Goal: Task Accomplishment & Management: Manage account settings

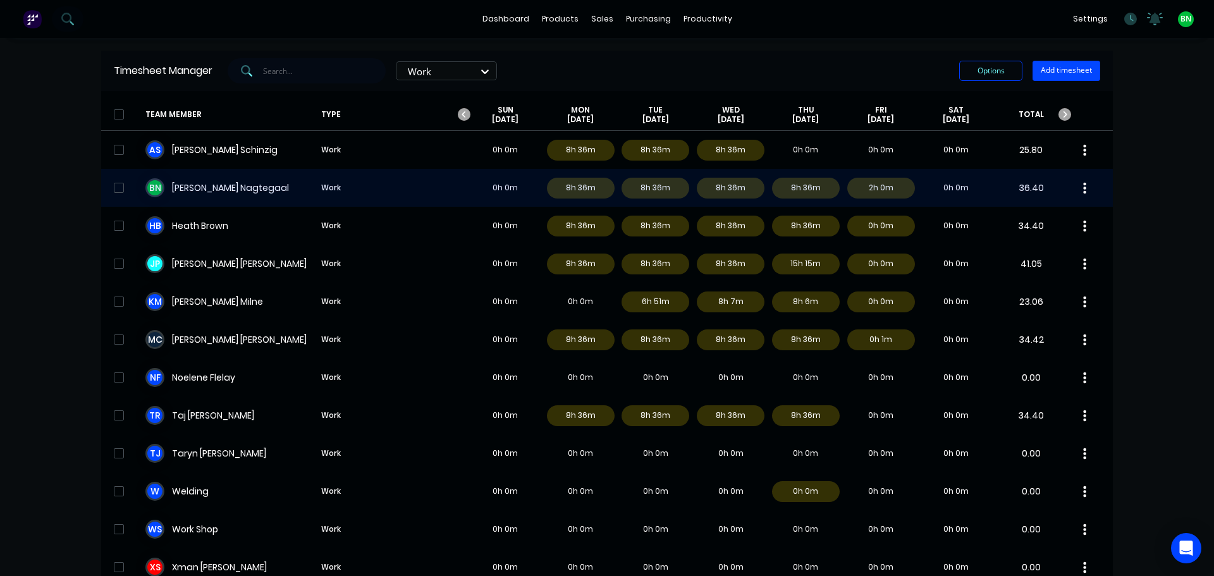
click at [247, 187] on div "B N [PERSON_NAME] Work 0h 0m 8h 36m 8h 36m 8h 36m 8h 36m 2h 0m 0h 0m 36.40" at bounding box center [607, 188] width 1012 height 38
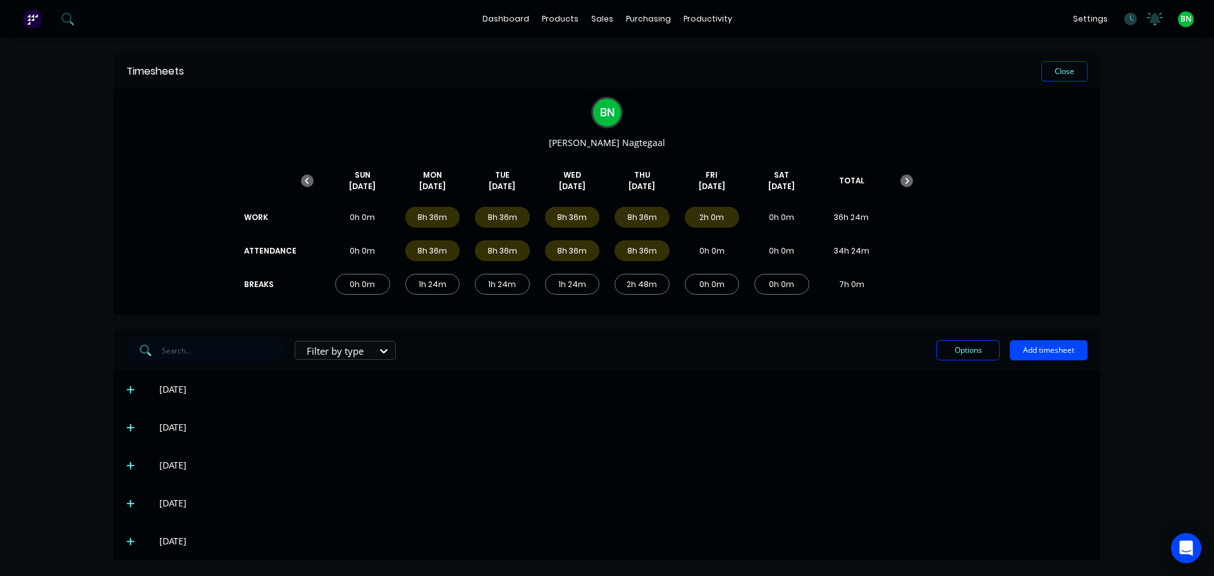
click at [132, 543] on icon at bounding box center [130, 541] width 8 height 9
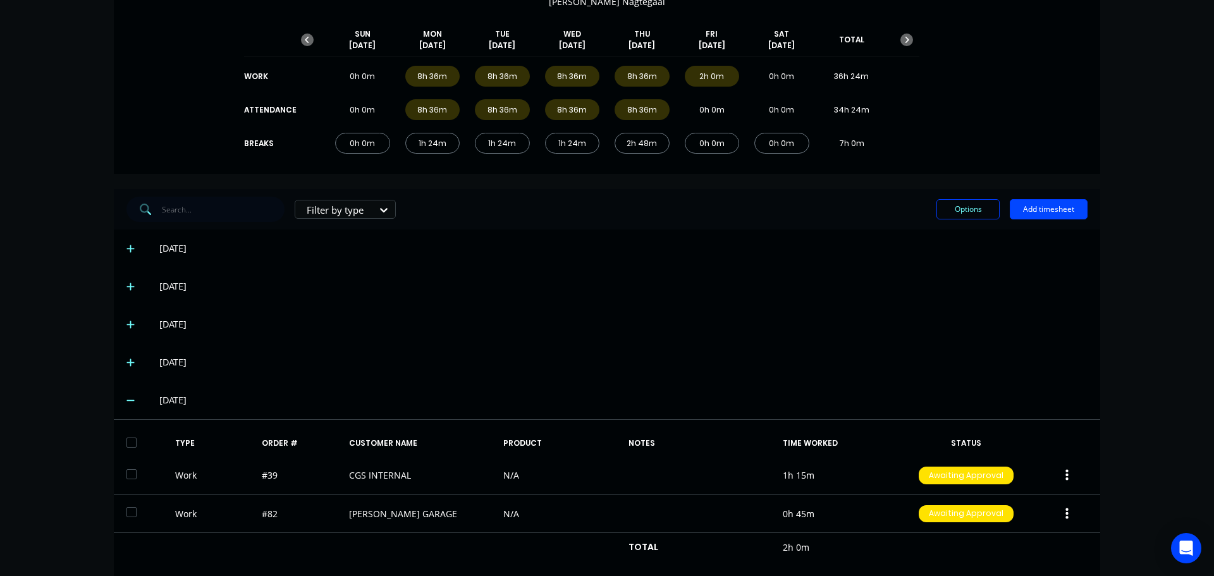
scroll to position [163, 0]
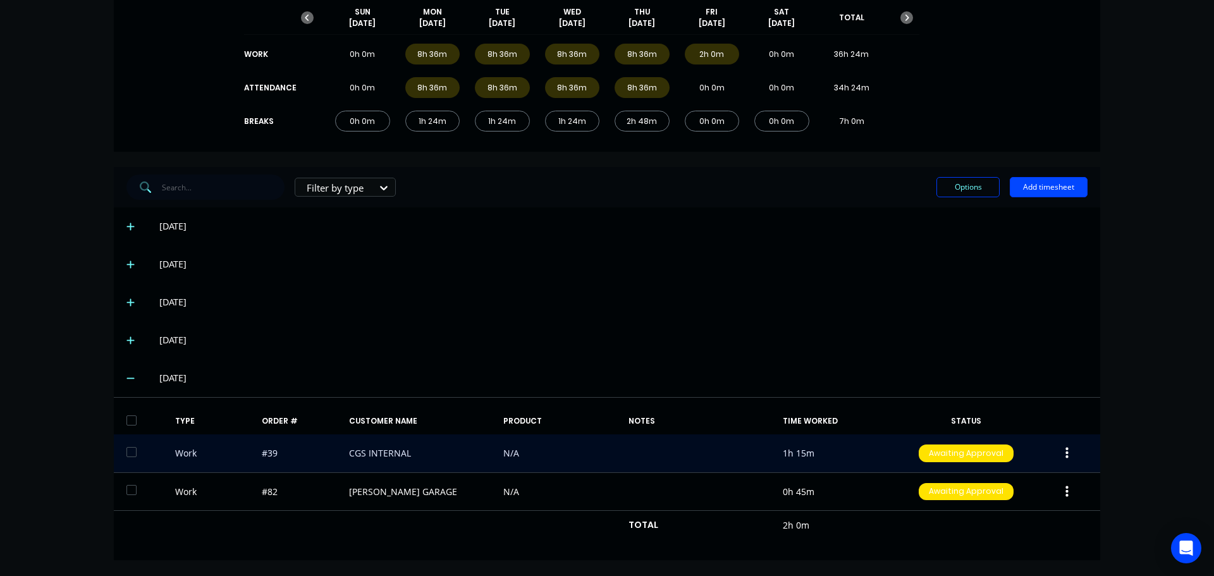
click at [1066, 448] on icon "button" at bounding box center [1067, 454] width 3 height 14
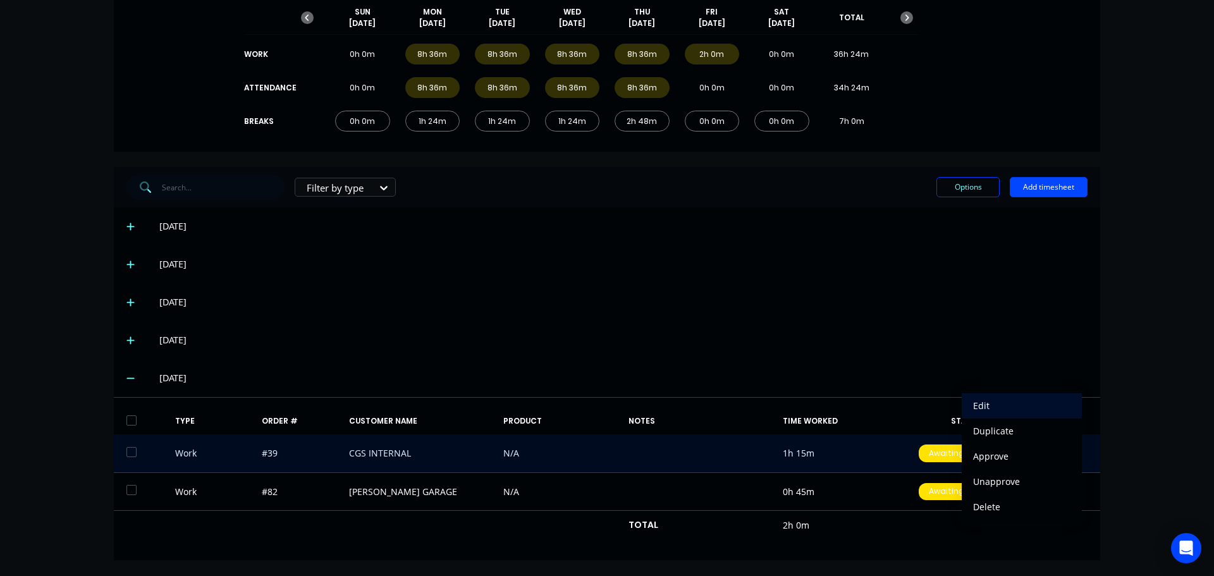
click at [996, 401] on div "Edit" at bounding box center [1021, 406] width 97 height 18
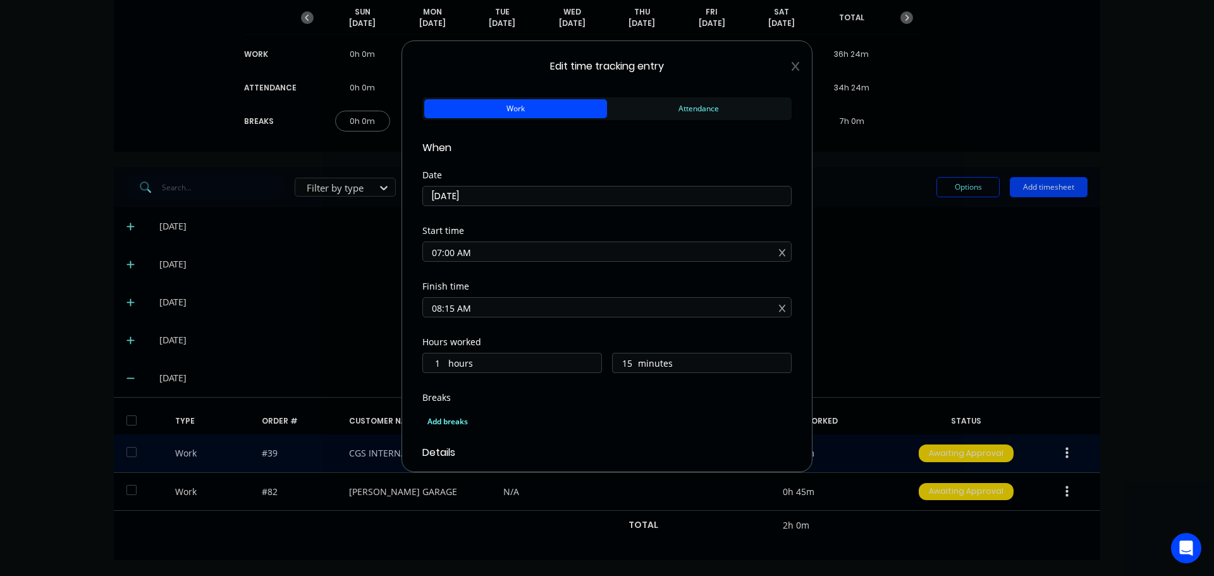
click at [792, 65] on icon at bounding box center [796, 66] width 8 height 9
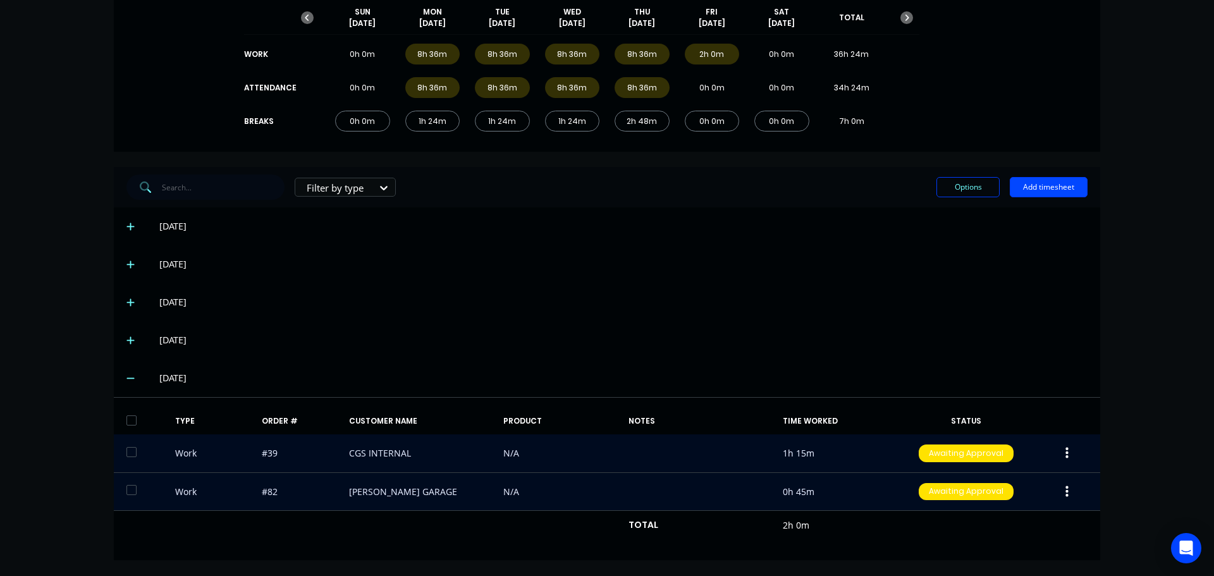
click at [1066, 498] on icon "button" at bounding box center [1067, 492] width 3 height 14
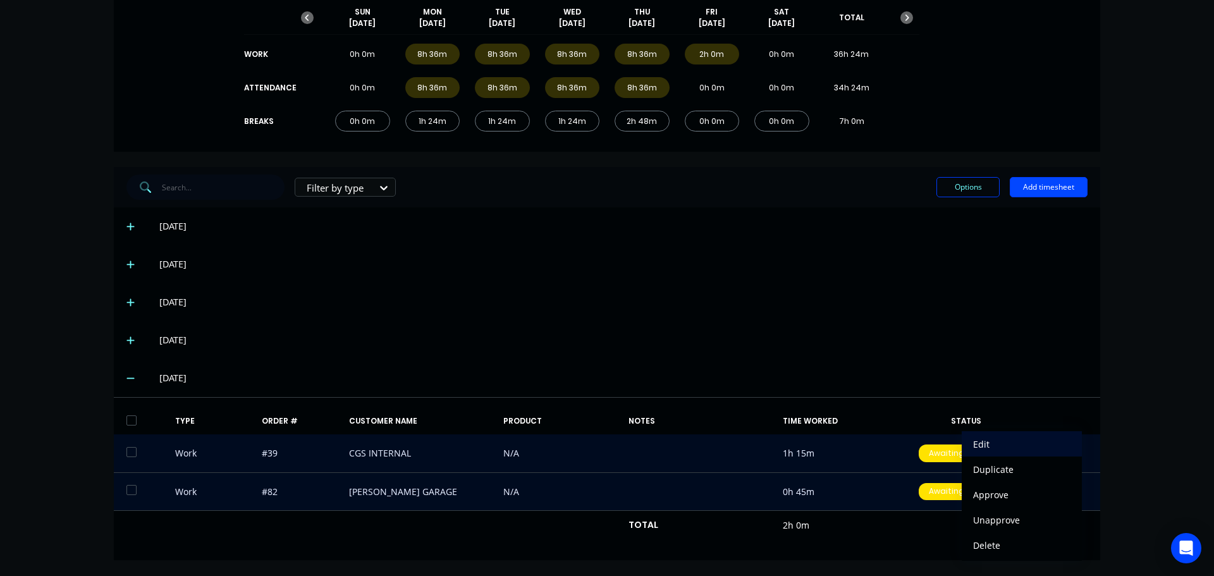
click at [973, 443] on div "Edit" at bounding box center [1021, 444] width 97 height 18
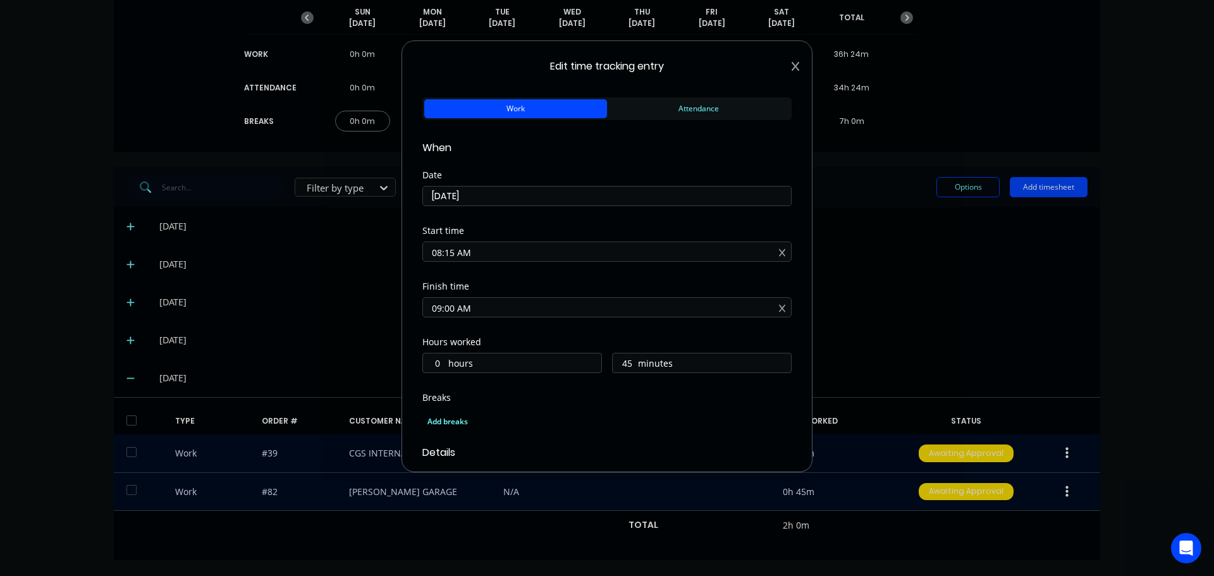
click at [792, 68] on icon at bounding box center [796, 66] width 8 height 10
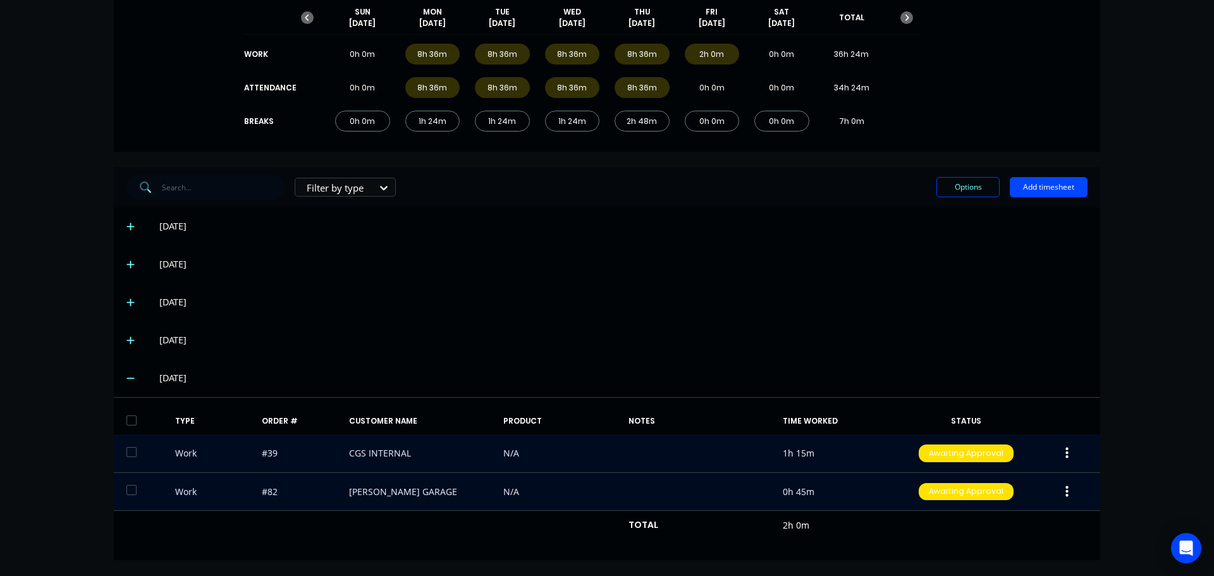
click at [1004, 363] on div "[DATE]" at bounding box center [607, 378] width 987 height 38
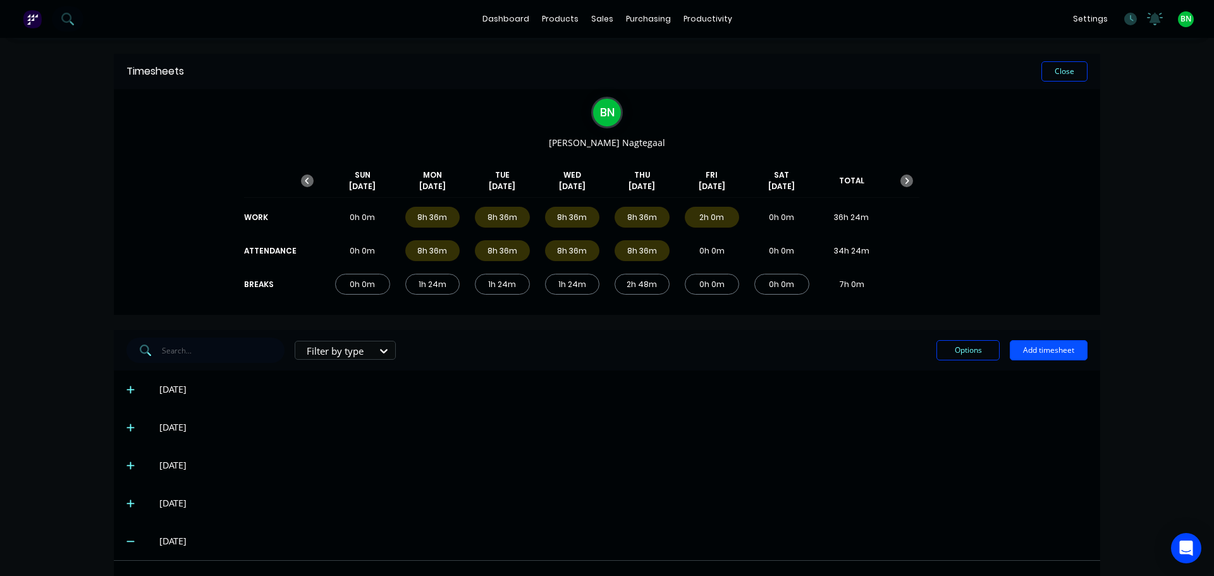
click at [1051, 359] on button "Add timesheet" at bounding box center [1049, 350] width 78 height 20
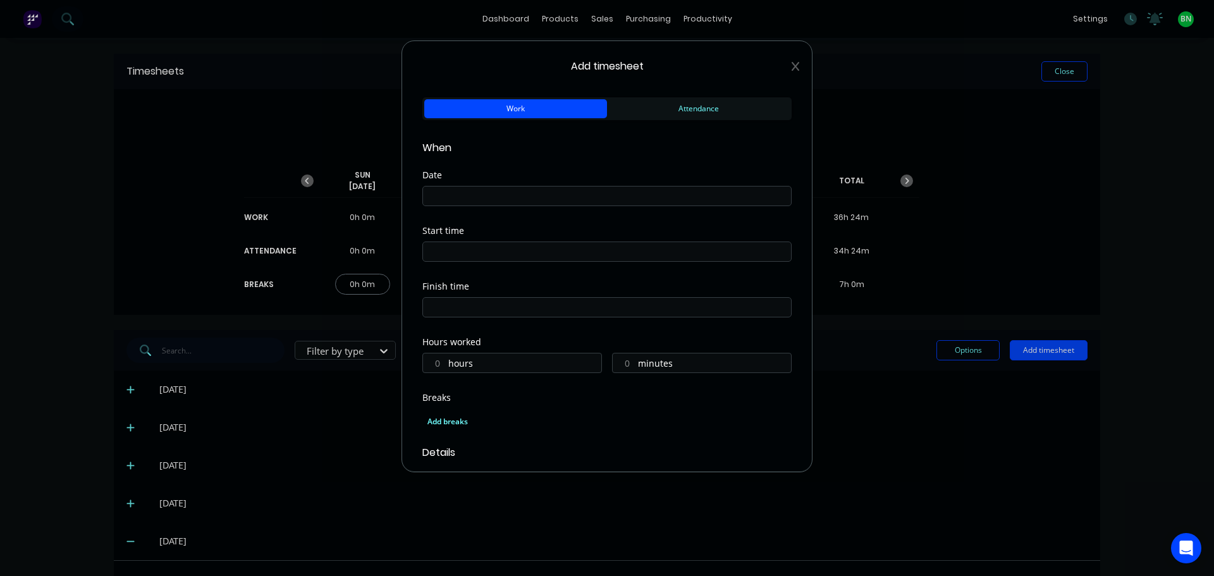
click at [553, 196] on input at bounding box center [607, 196] width 368 height 19
click at [675, 261] on label at bounding box center [606, 252] width 369 height 20
click at [675, 261] on input at bounding box center [607, 251] width 368 height 19
type input "12:00 PM"
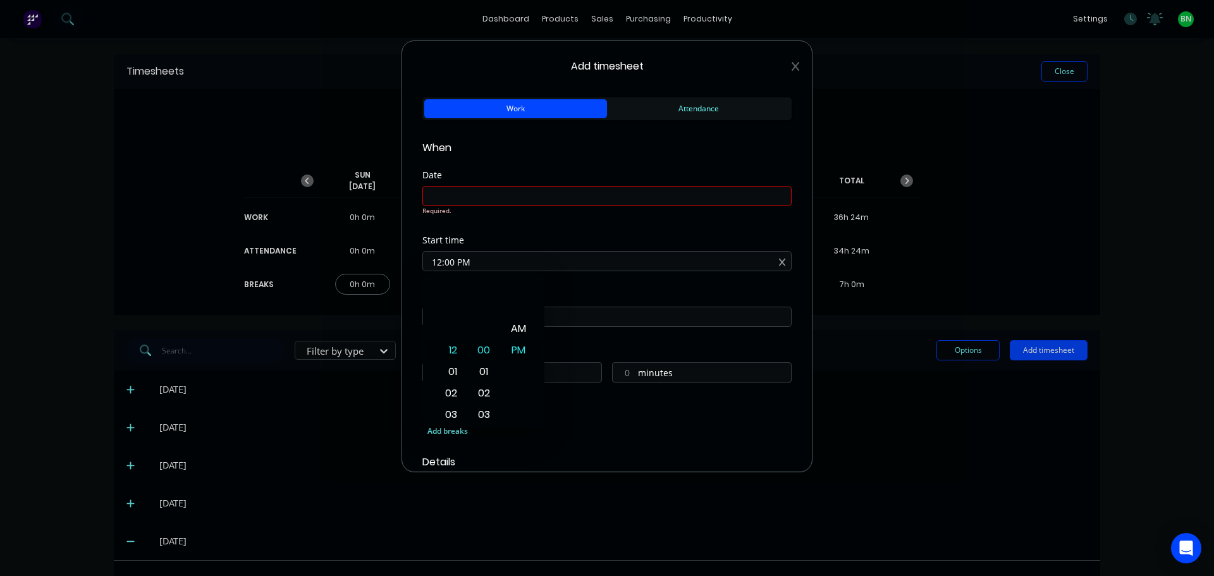
click at [538, 195] on input at bounding box center [607, 196] width 368 height 19
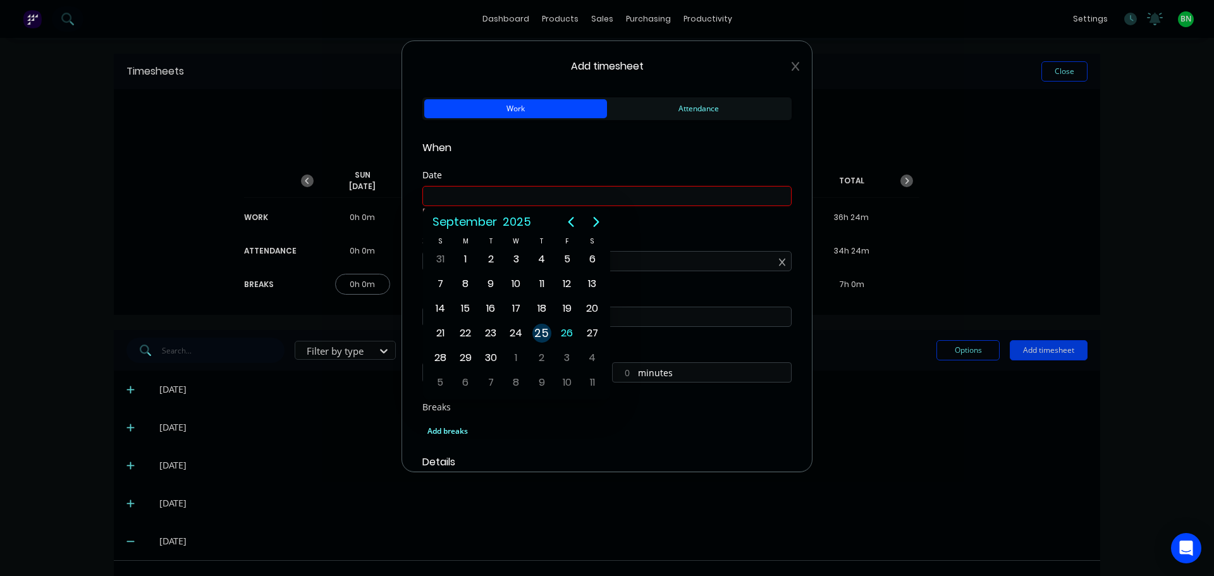
click at [538, 336] on div "25" at bounding box center [542, 333] width 19 height 19
type input "[DATE]"
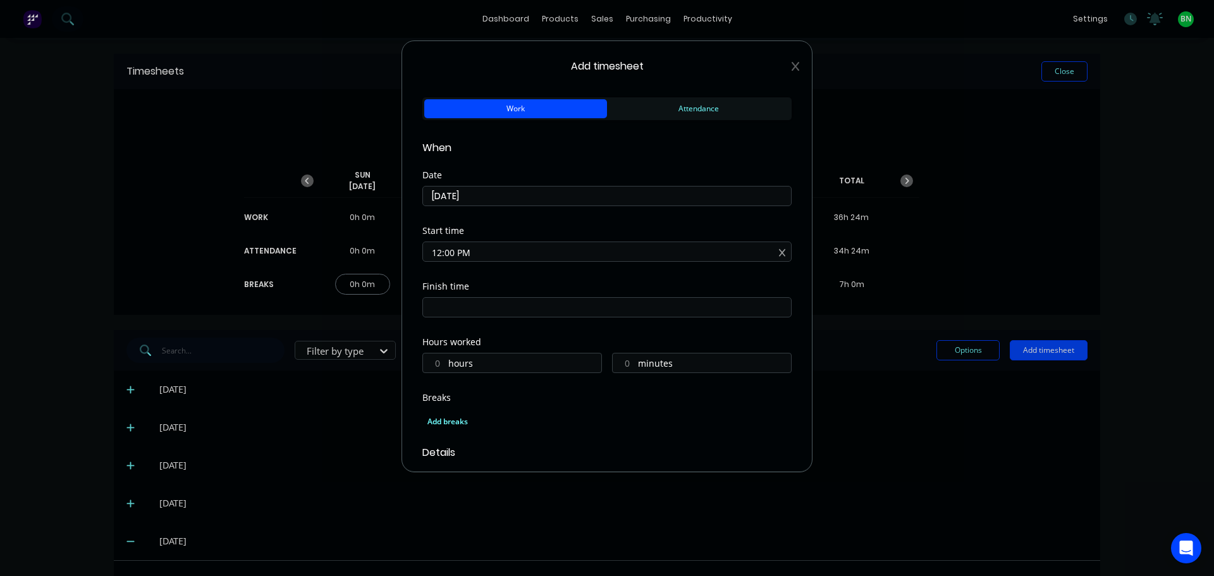
click at [614, 252] on input "12:00 PM" at bounding box center [607, 251] width 368 height 19
drag, startPoint x: 614, startPoint y: 252, endPoint x: 266, endPoint y: 253, distance: 347.9
click at [266, 253] on div "Add timesheet Work Attendance When Date [DATE] Start time 12:00 PM Finish time …" at bounding box center [607, 288] width 1214 height 576
type input "09:00 AM"
click at [500, 279] on div "Start time 09:00 AM" at bounding box center [606, 254] width 369 height 56
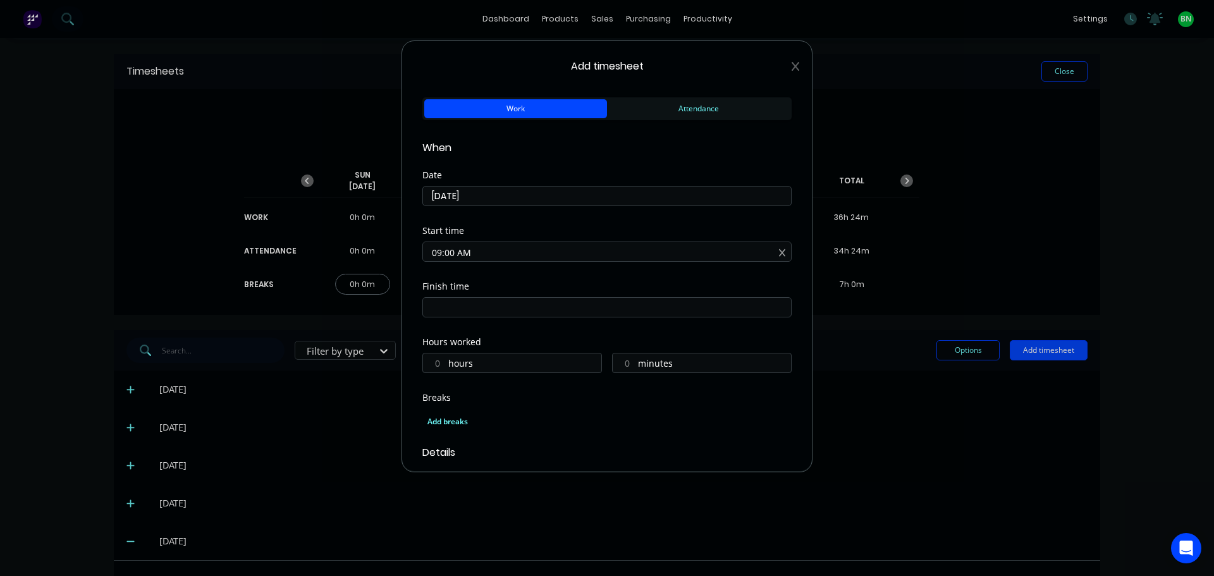
click at [508, 308] on input at bounding box center [607, 307] width 368 height 19
type input "12:01 PM"
type input "3"
type input "1"
click at [452, 312] on input "12:01 PM" at bounding box center [607, 307] width 368 height 19
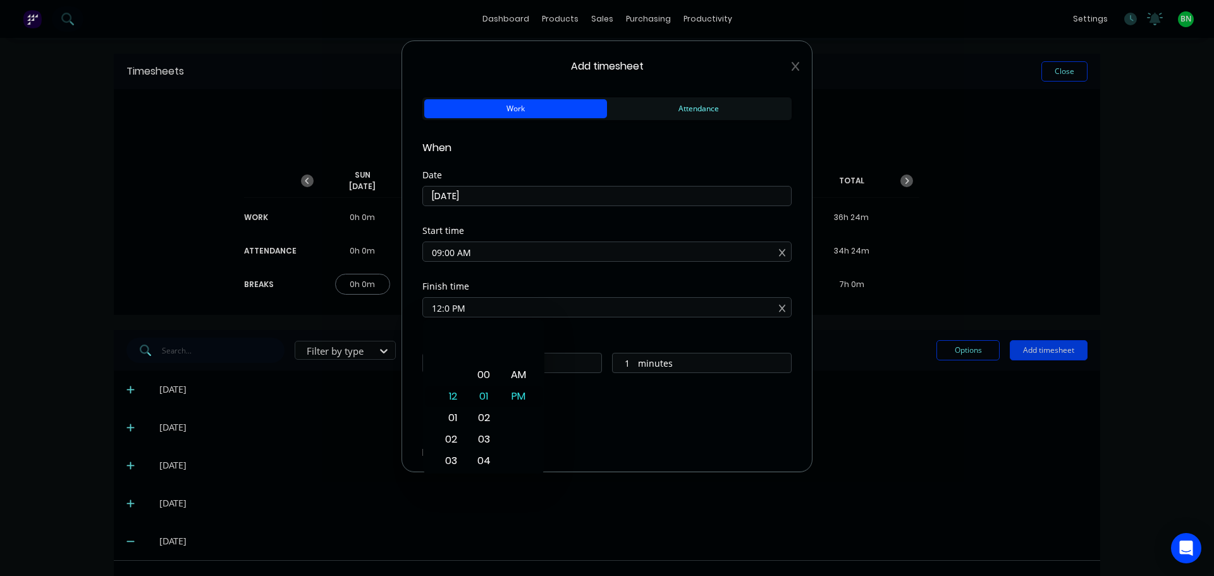
type input "12:00 PM"
type input "0"
click at [619, 325] on div "Finish time 12:00 PM" at bounding box center [606, 310] width 369 height 56
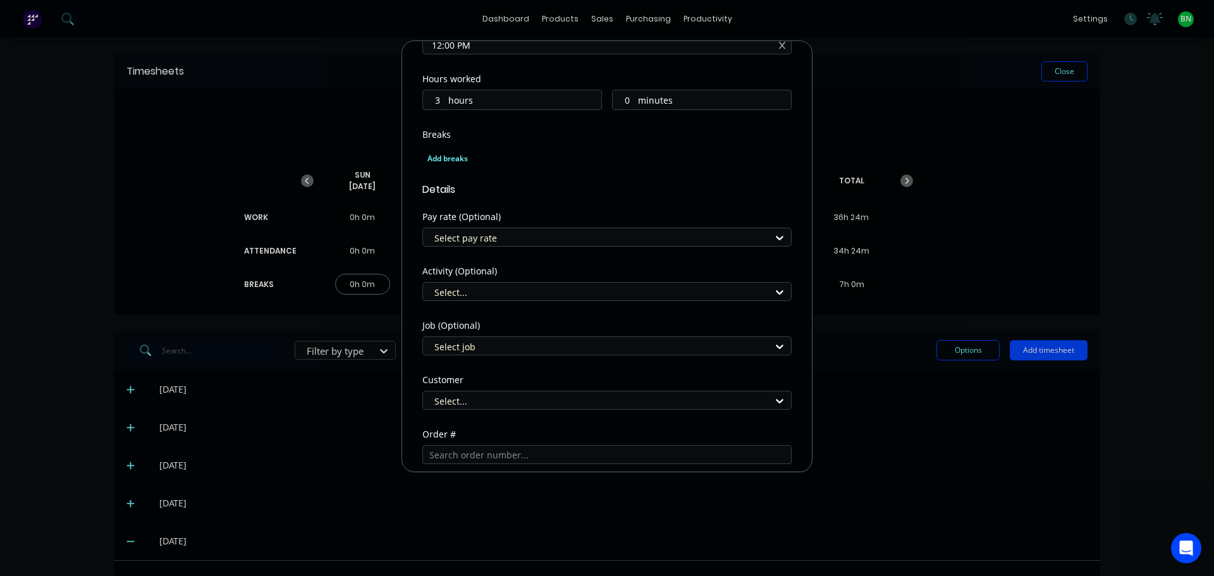
scroll to position [379, 0]
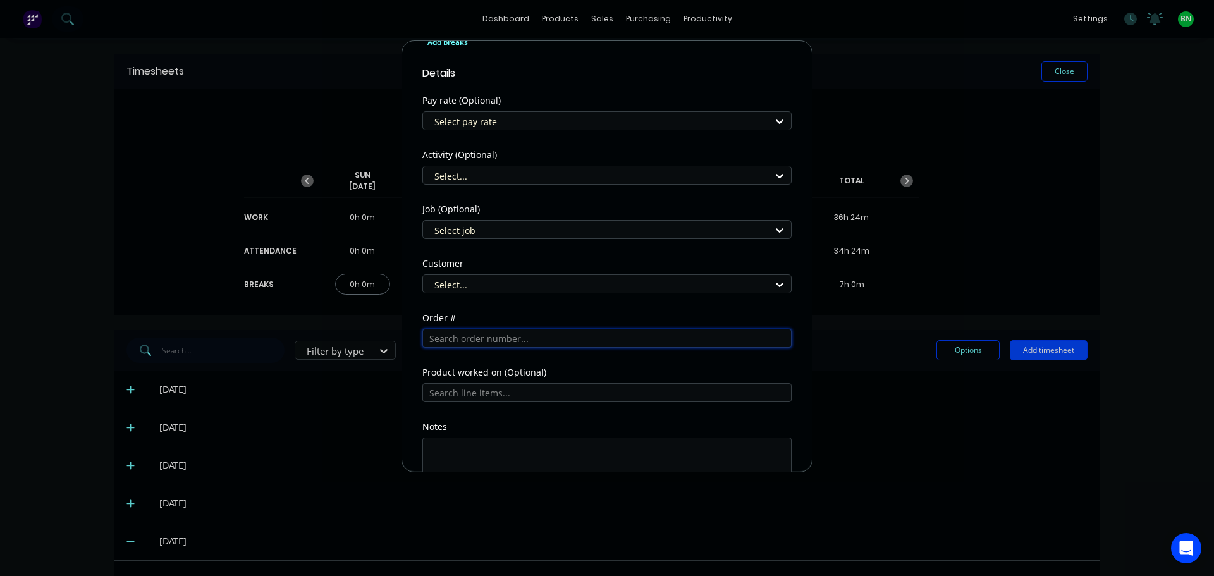
click at [494, 336] on input "text" at bounding box center [606, 338] width 369 height 19
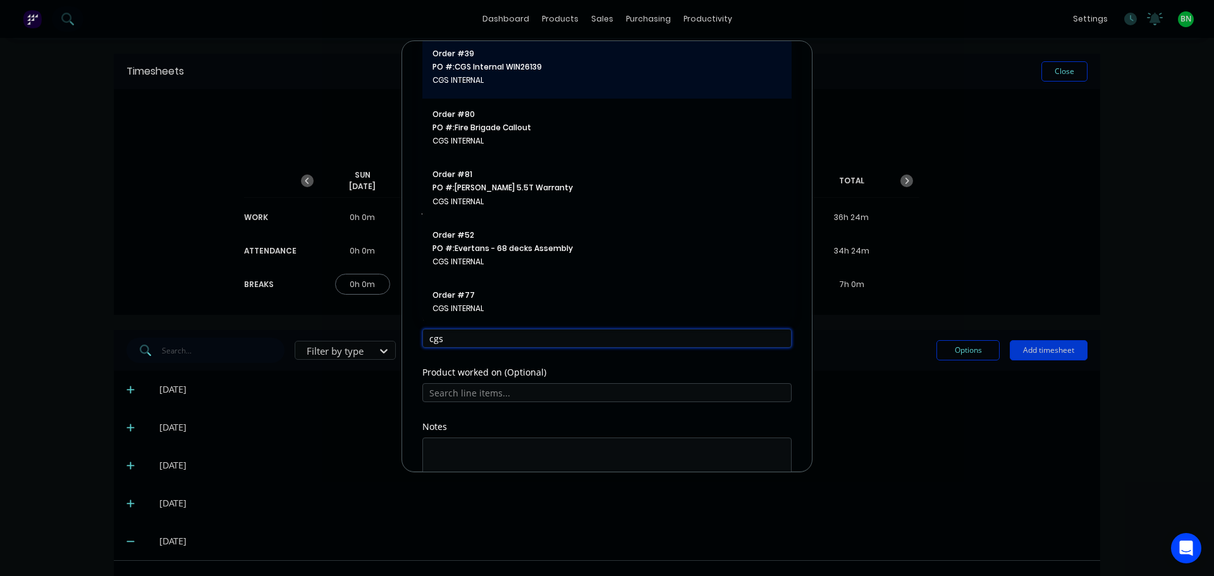
type input "cgs"
click at [463, 75] on span "CGS INTERNAL" at bounding box center [607, 80] width 349 height 11
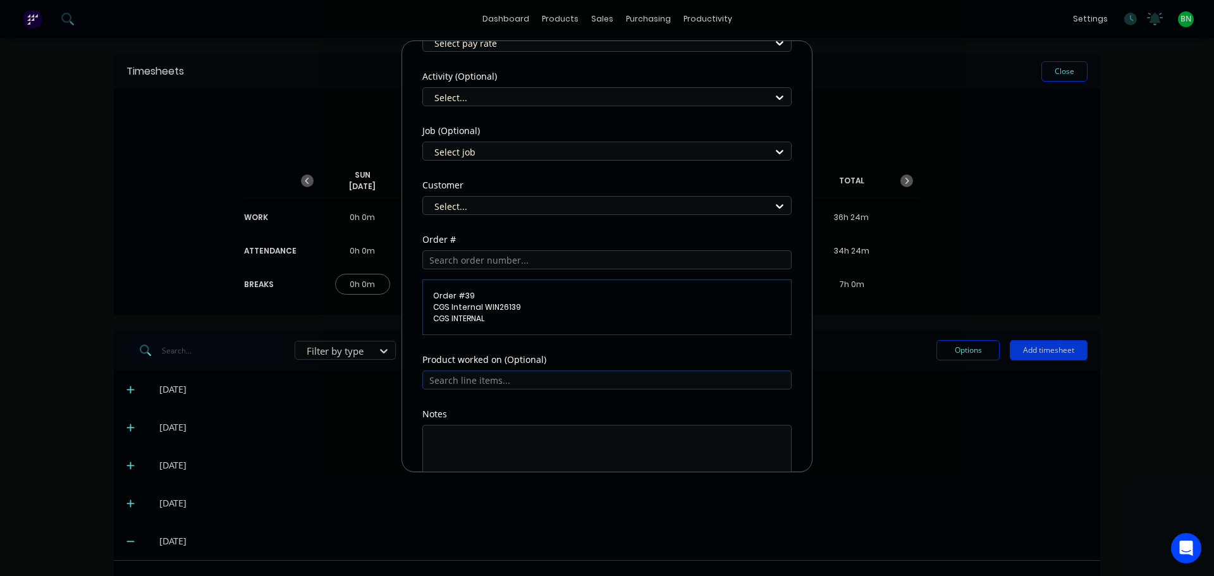
scroll to position [536, 0]
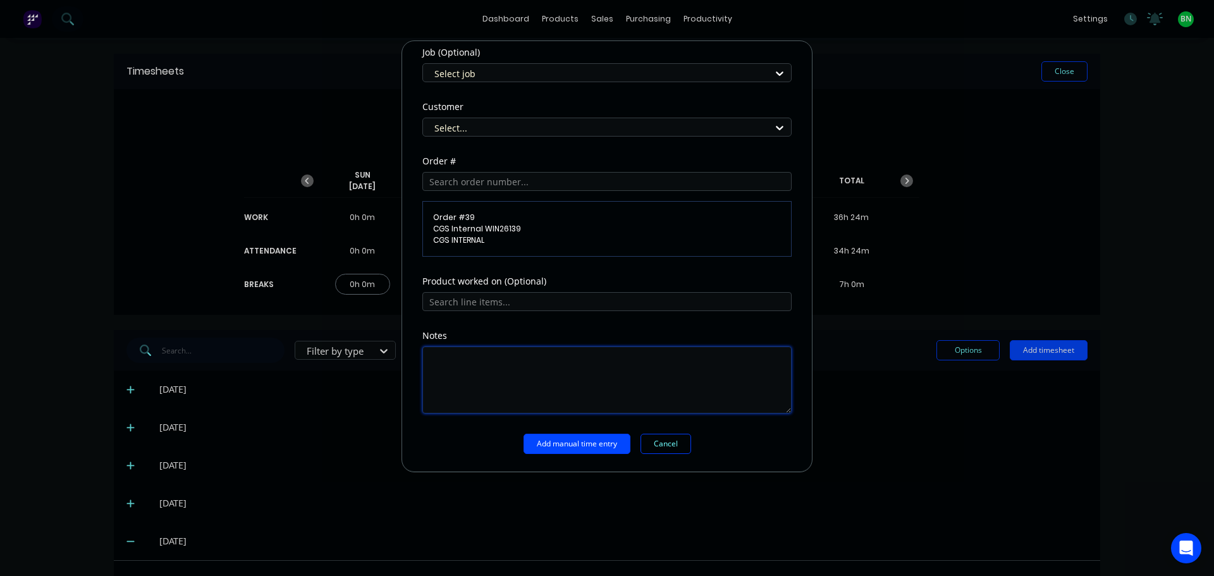
click at [459, 357] on textarea at bounding box center [606, 380] width 369 height 67
click at [433, 369] on textarea "customers . Unload truck" at bounding box center [606, 380] width 369 height 67
type textarea "Customers . Unload truck"
click at [588, 445] on button "Add manual time entry" at bounding box center [577, 444] width 107 height 20
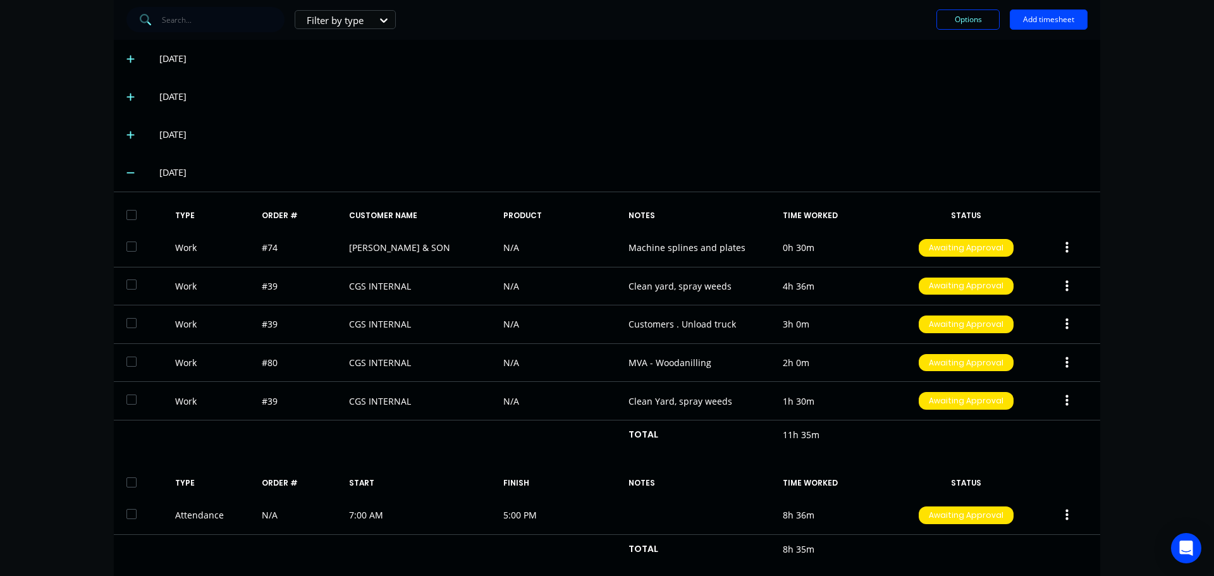
scroll to position [316, 0]
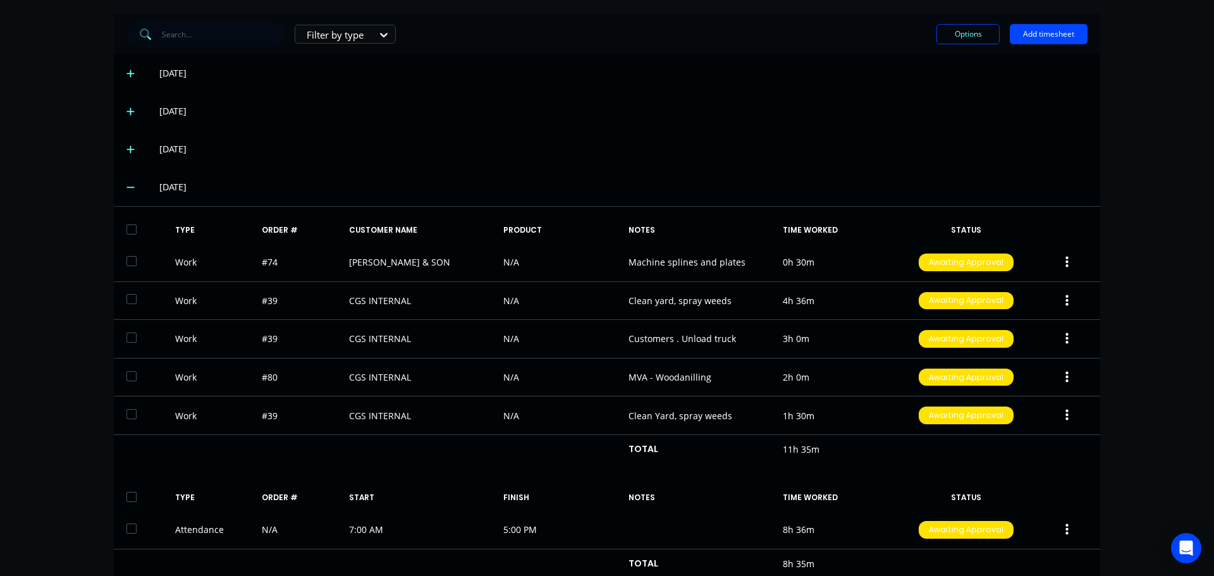
click at [126, 186] on icon at bounding box center [130, 187] width 8 height 9
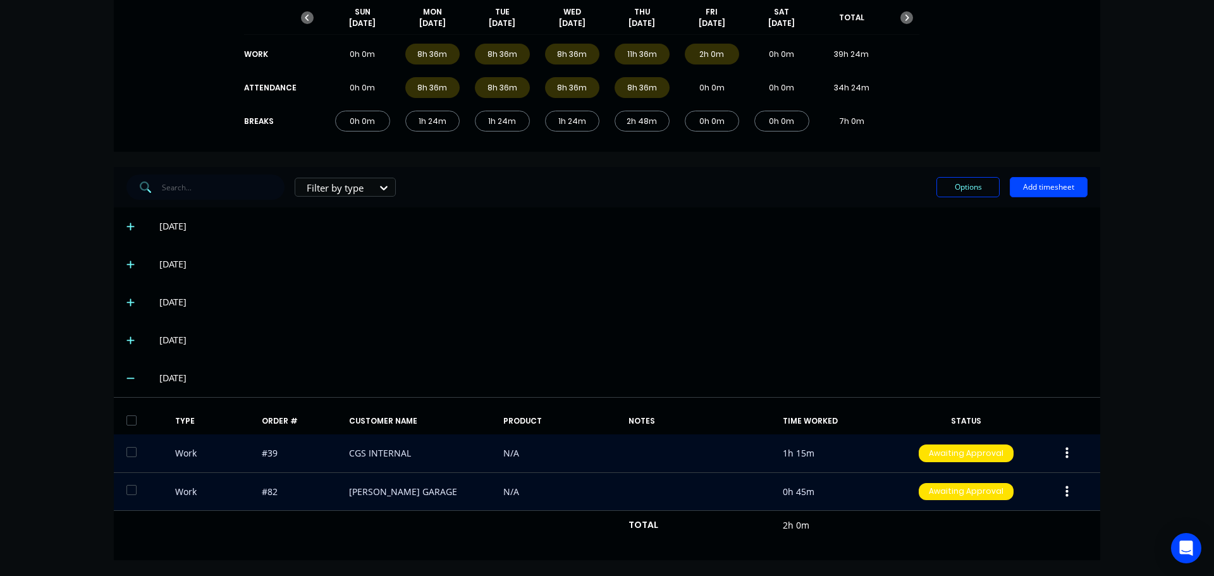
scroll to position [163, 0]
click at [129, 339] on icon at bounding box center [130, 340] width 8 height 9
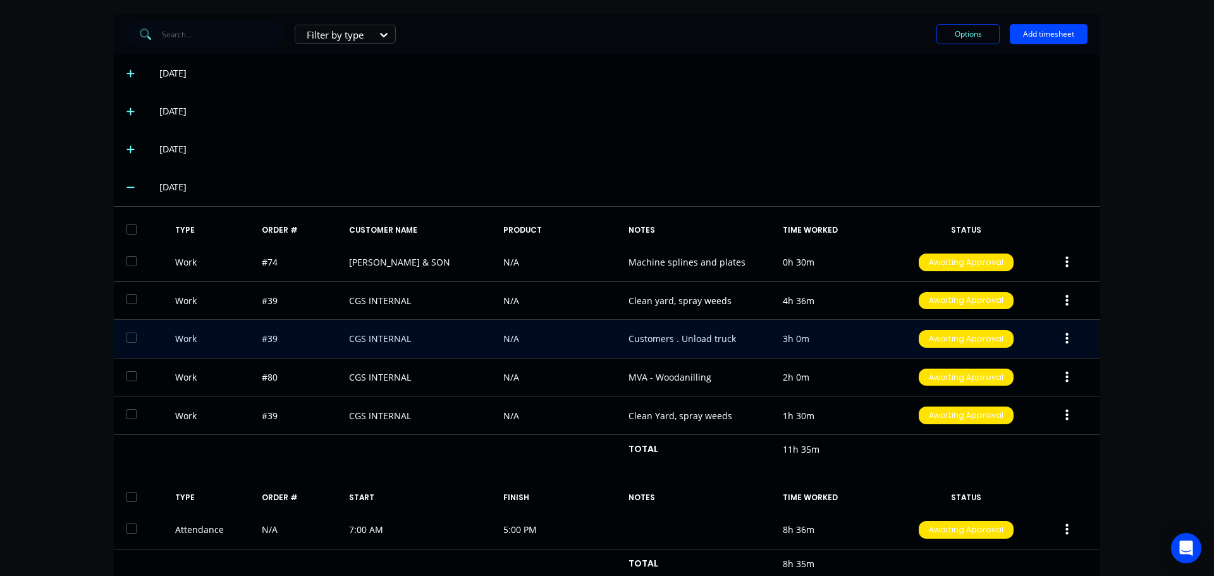
click at [1059, 334] on button "button" at bounding box center [1067, 339] width 30 height 23
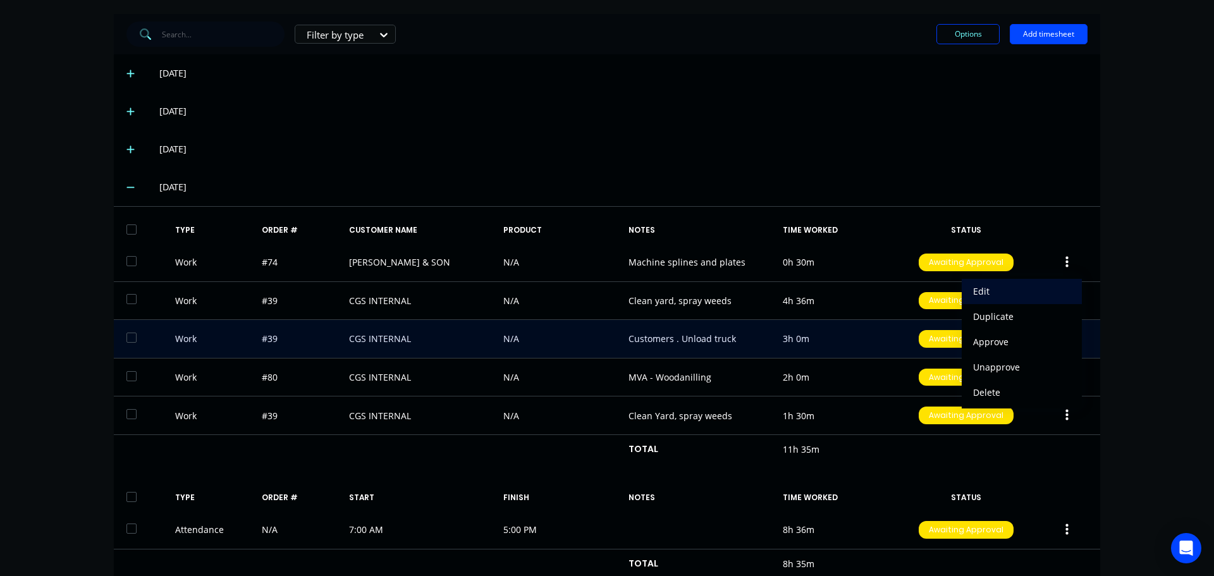
click at [1009, 285] on div "Edit" at bounding box center [1021, 291] width 97 height 18
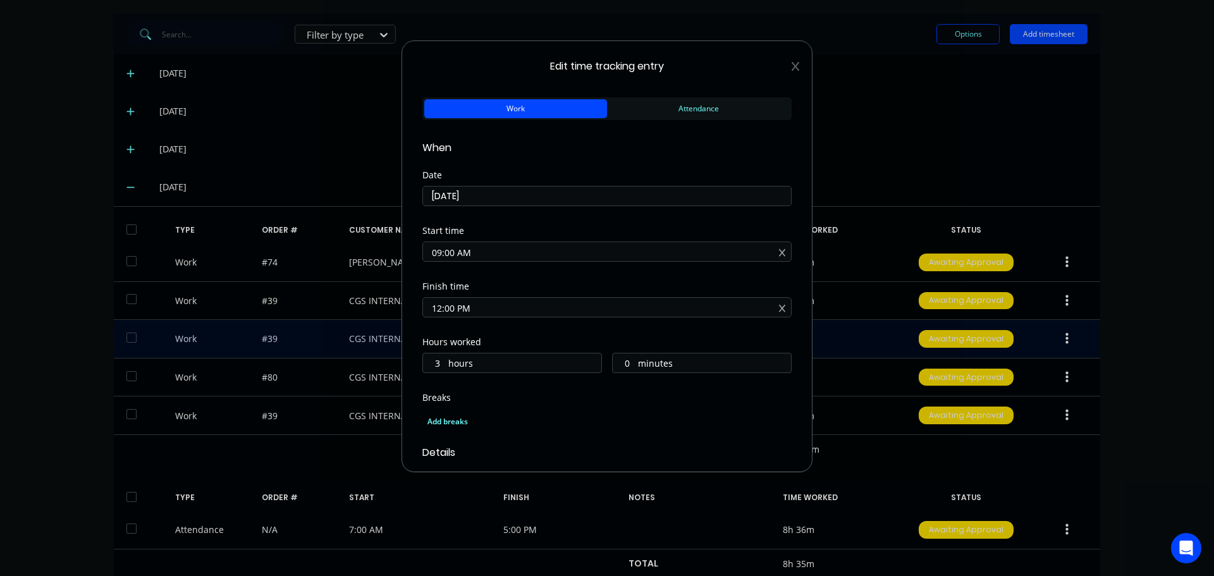
click at [441, 190] on input "[DATE]" at bounding box center [607, 196] width 368 height 19
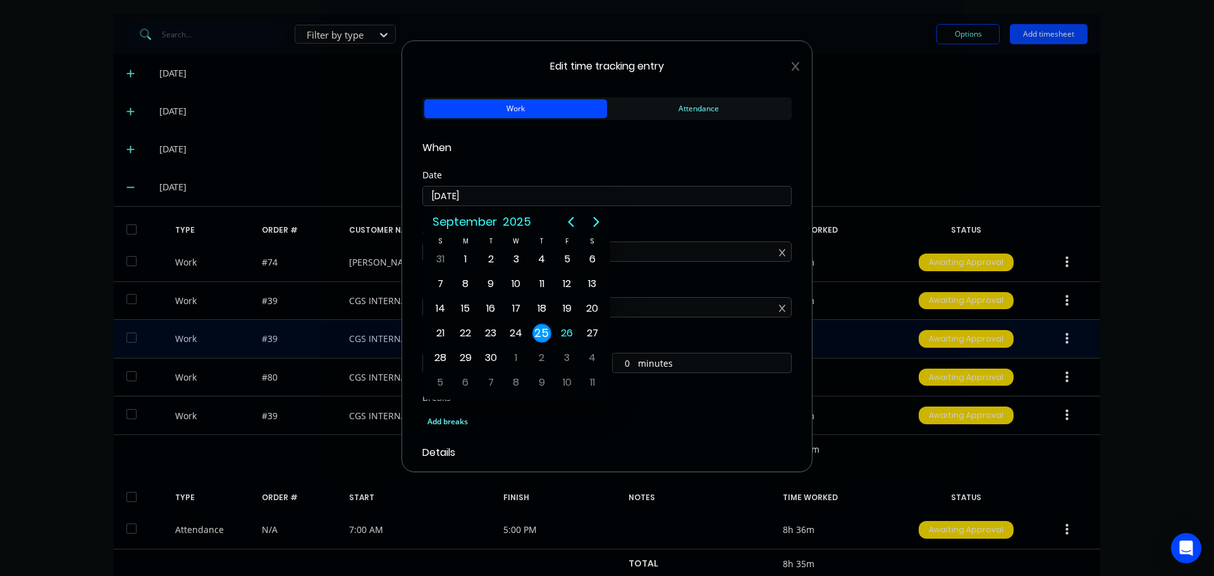
type input "[DATE]"
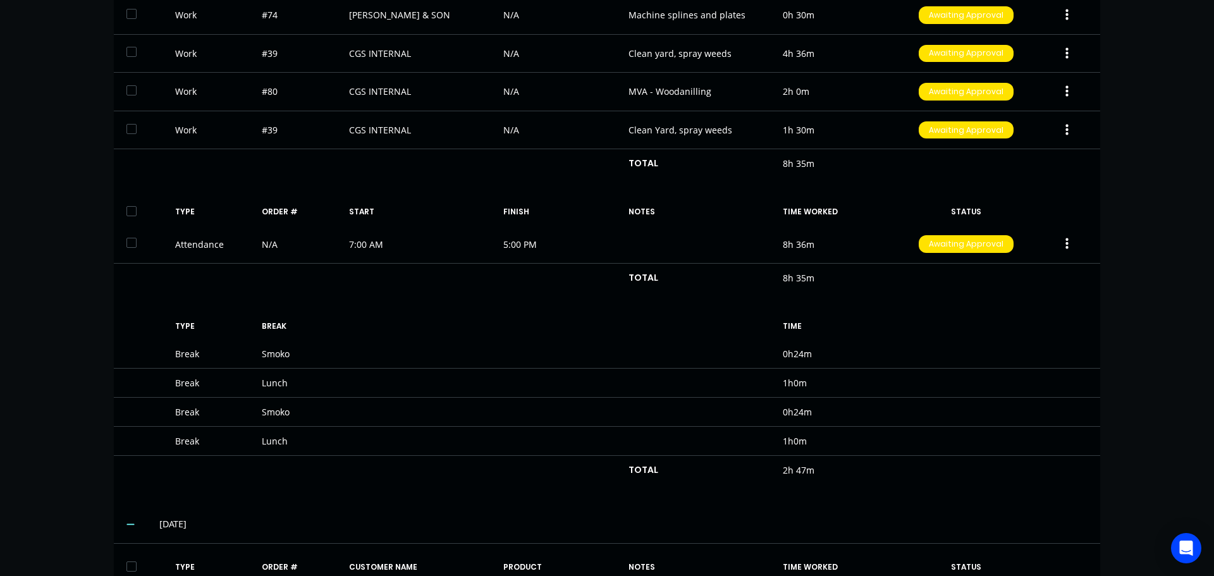
scroll to position [748, 0]
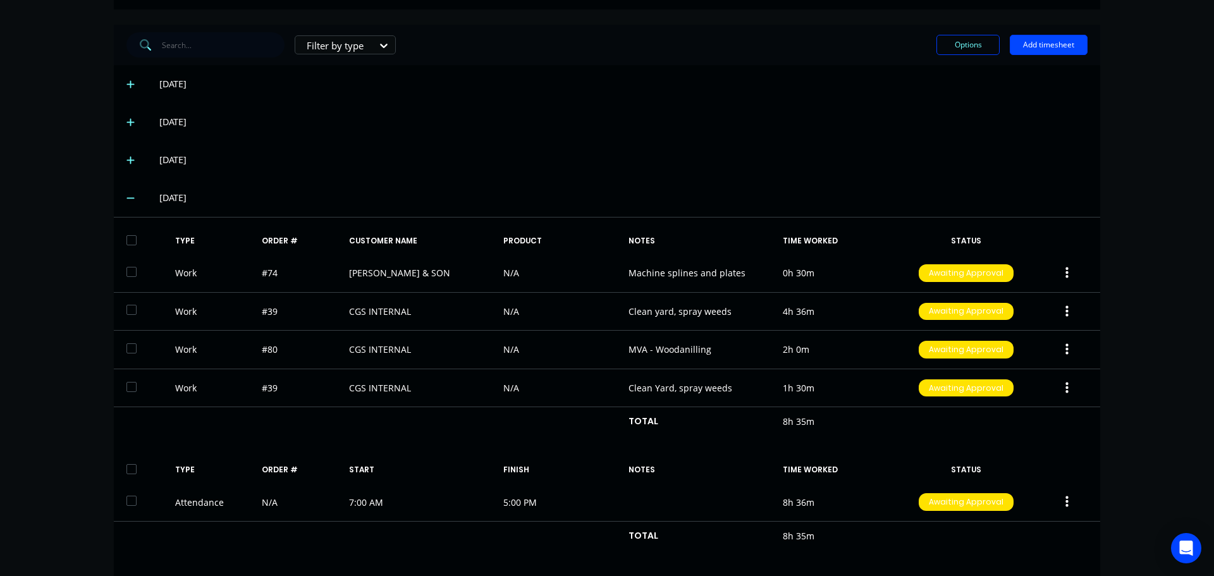
click at [126, 192] on span at bounding box center [132, 198] width 13 height 13
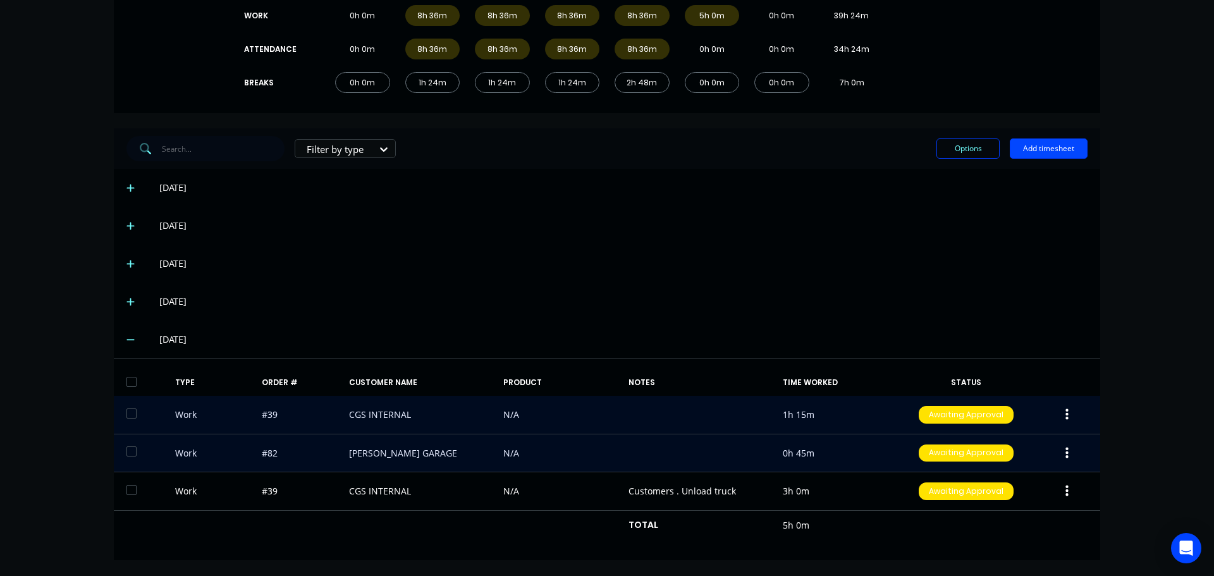
scroll to position [202, 0]
drag, startPoint x: 571, startPoint y: 219, endPoint x: 665, endPoint y: 111, distance: 143.0
click at [571, 219] on div "[DATE]" at bounding box center [623, 226] width 928 height 14
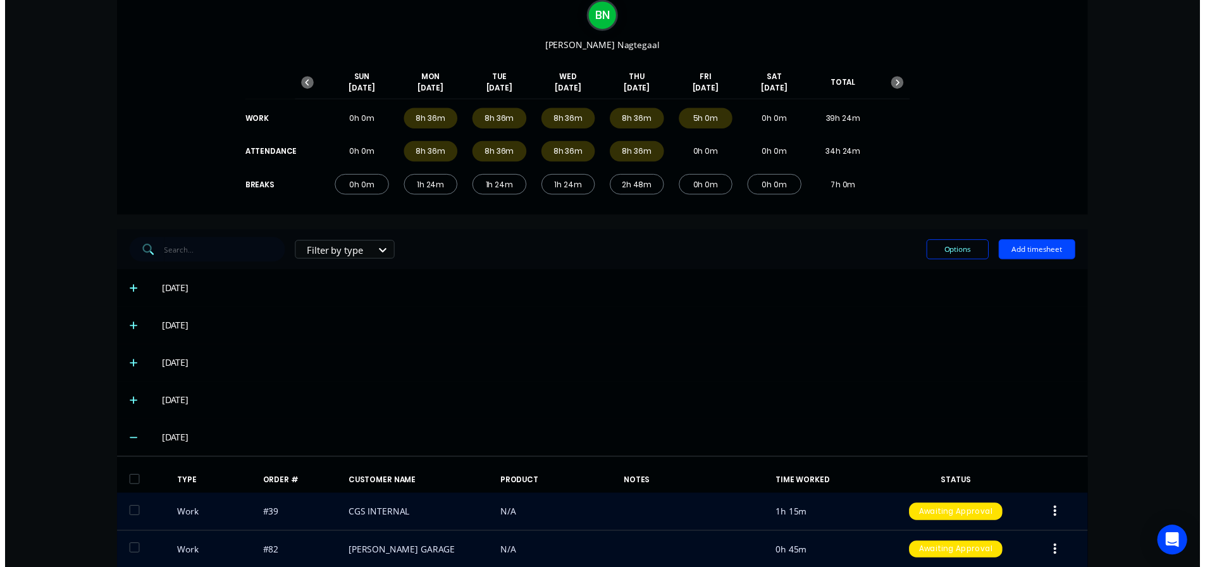
scroll to position [0, 0]
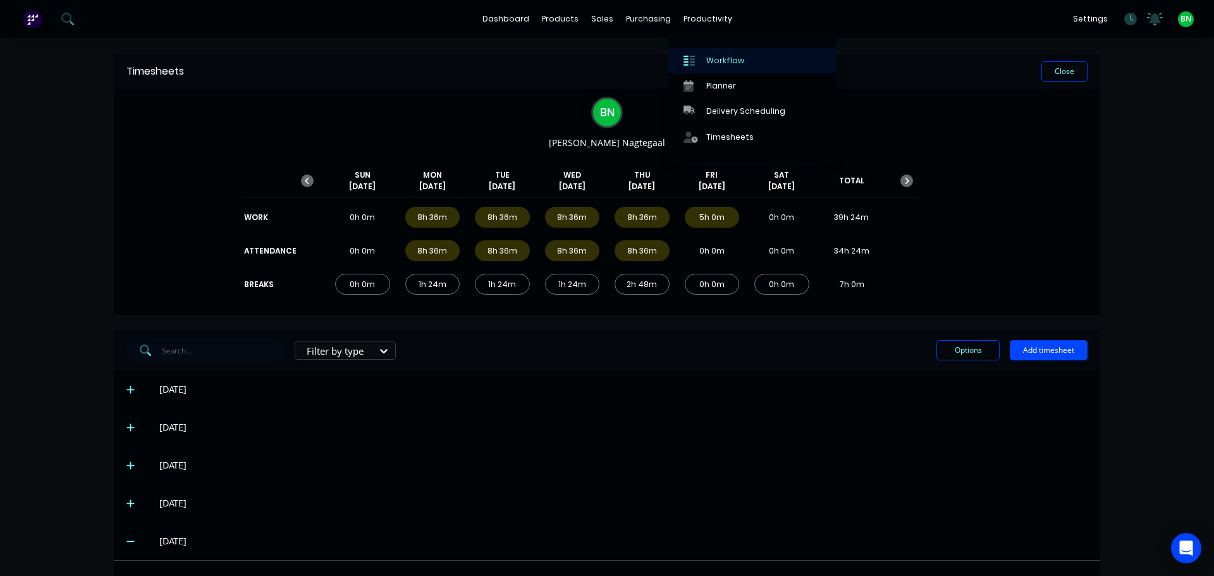
click at [695, 63] on div at bounding box center [693, 60] width 19 height 11
